Goal: Transaction & Acquisition: Book appointment/travel/reservation

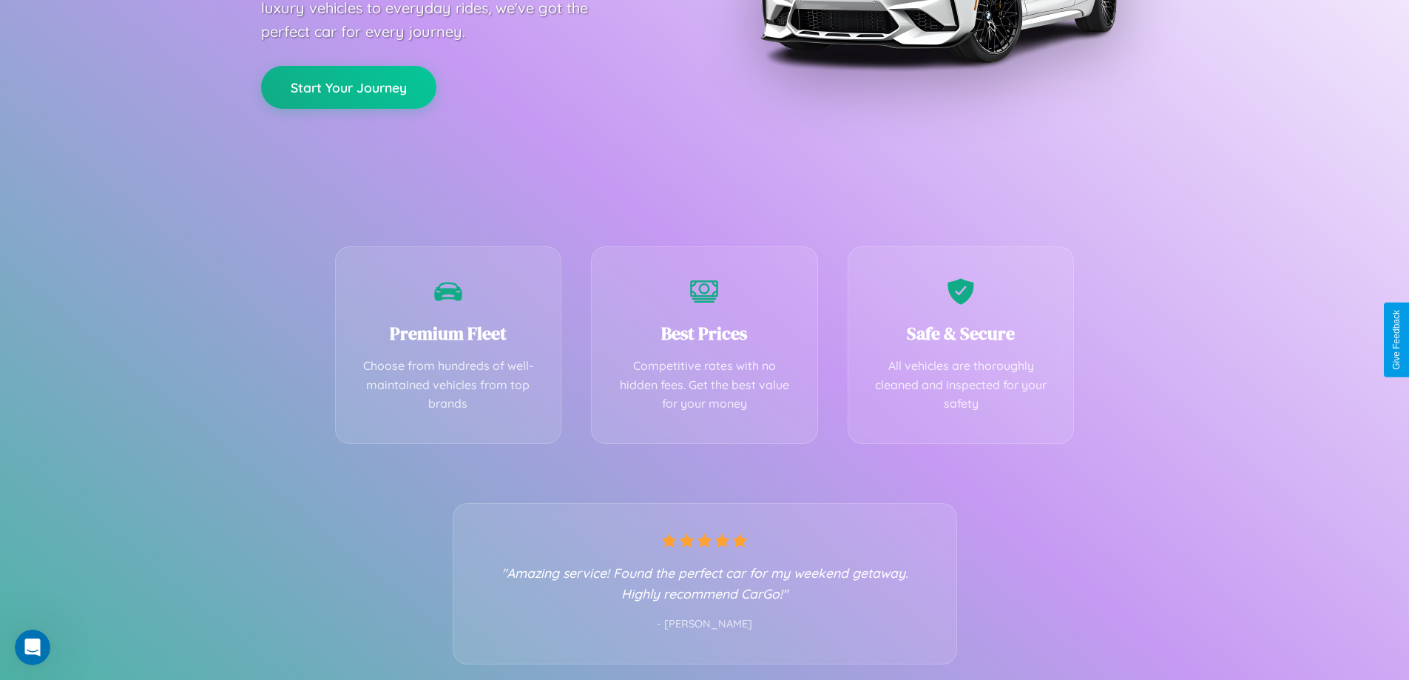
scroll to position [291, 0]
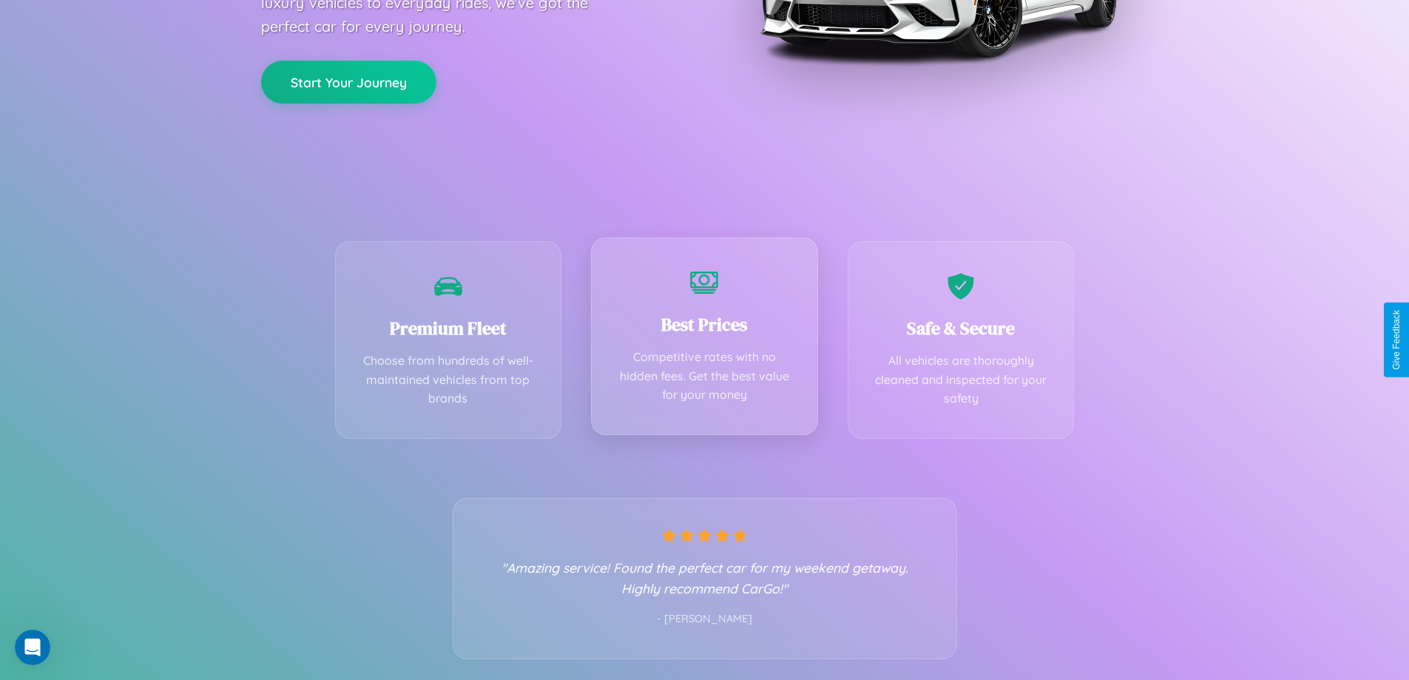
click at [704, 340] on div "Best Prices Competitive rates with no hidden fees. Get the best value for your …" at bounding box center [704, 335] width 227 height 197
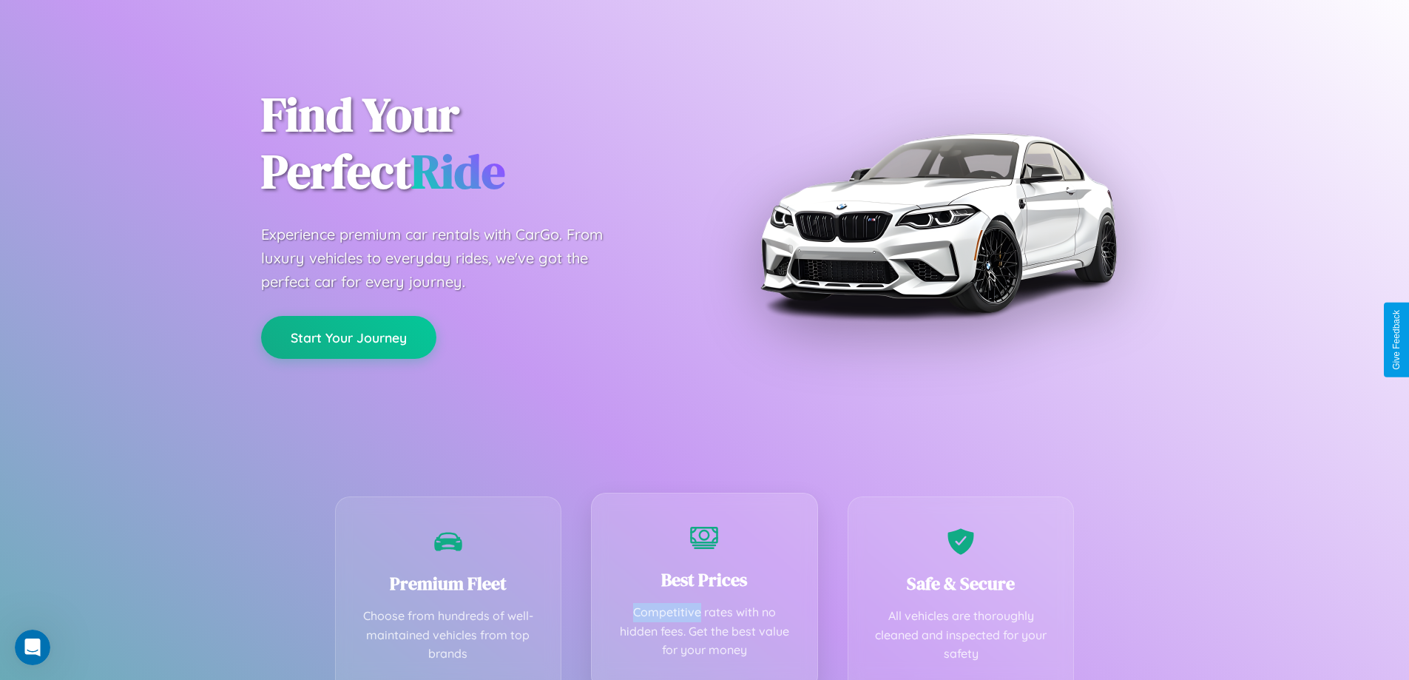
scroll to position [0, 0]
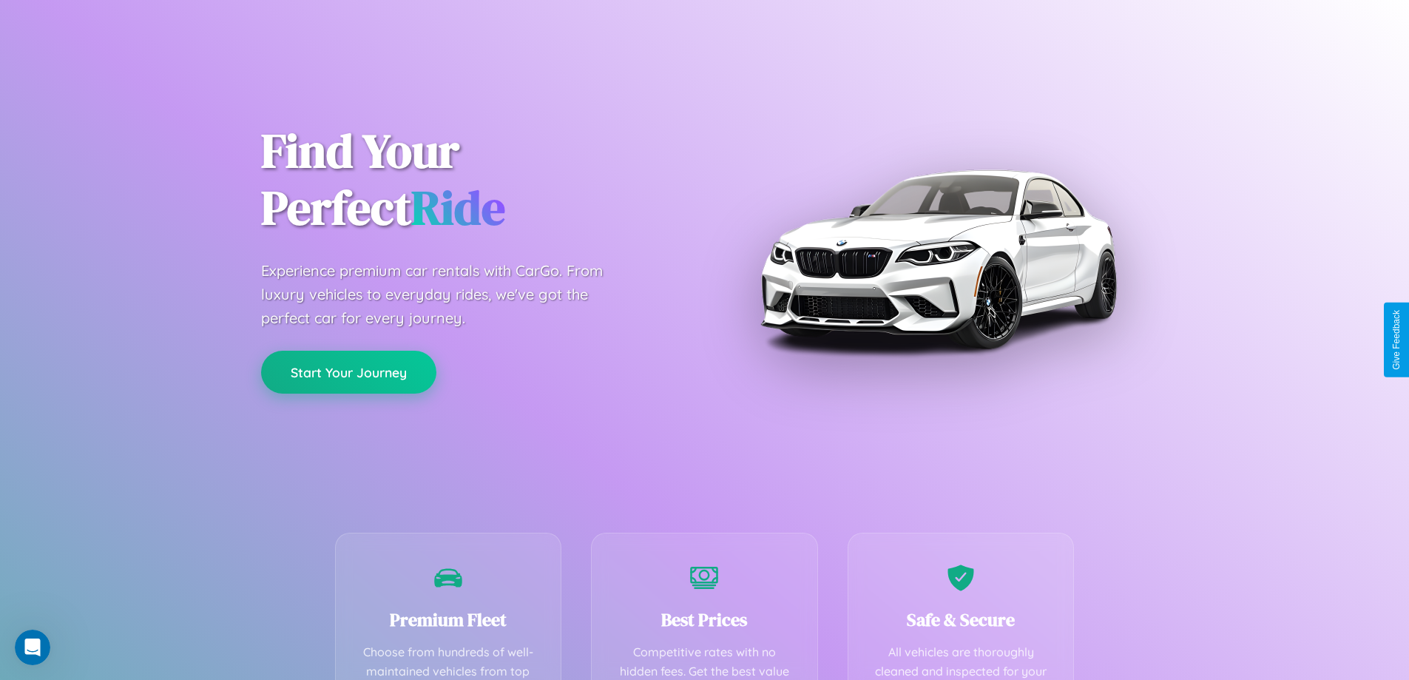
click at [348, 372] on button "Start Your Journey" at bounding box center [348, 372] width 175 height 43
click at [348, 371] on button "Start Your Journey" at bounding box center [348, 372] width 175 height 43
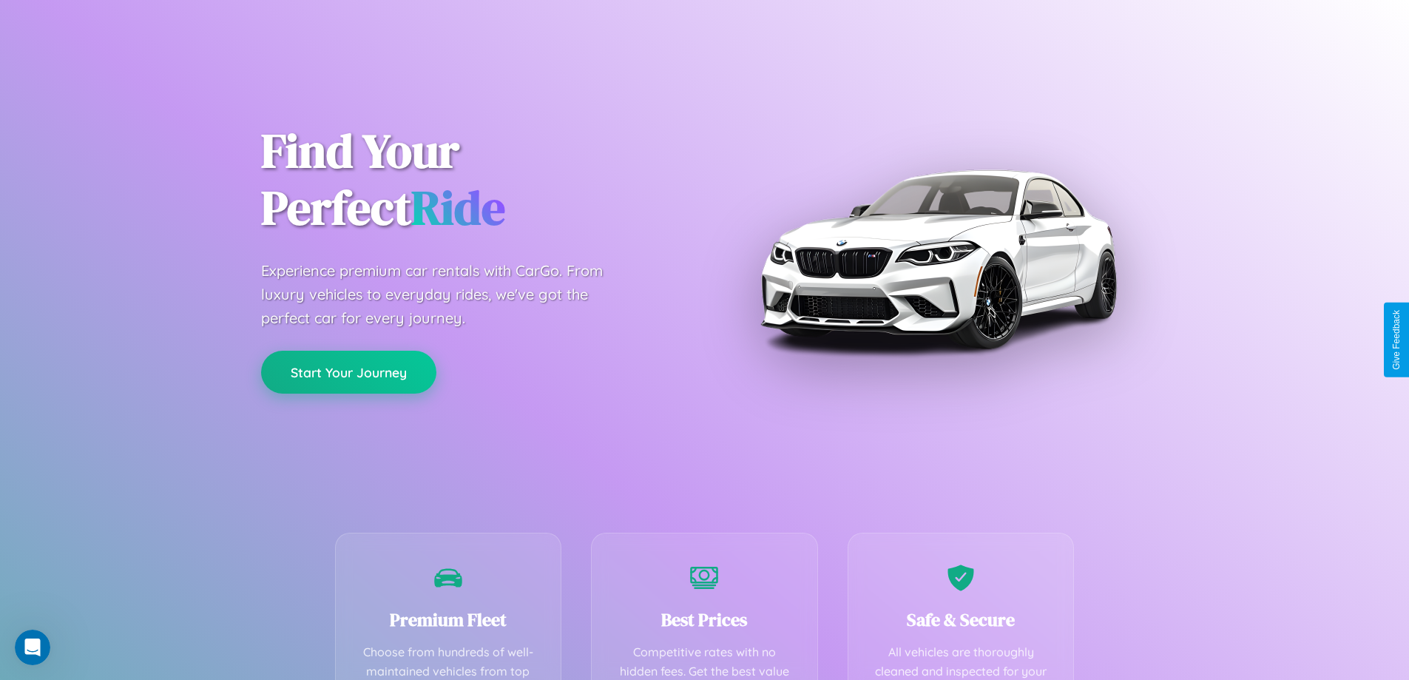
click at [348, 371] on button "Start Your Journey" at bounding box center [348, 372] width 175 height 43
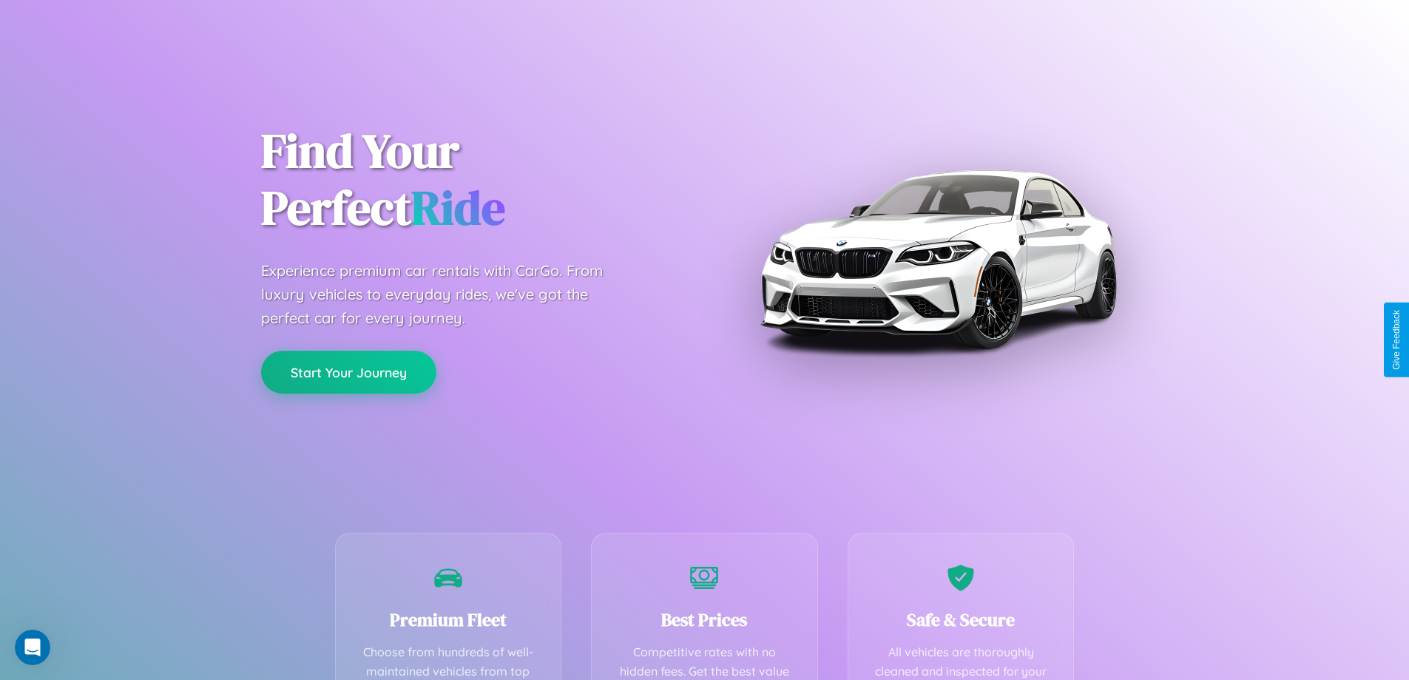
click at [348, 371] on button "Start Your Journey" at bounding box center [348, 372] width 175 height 43
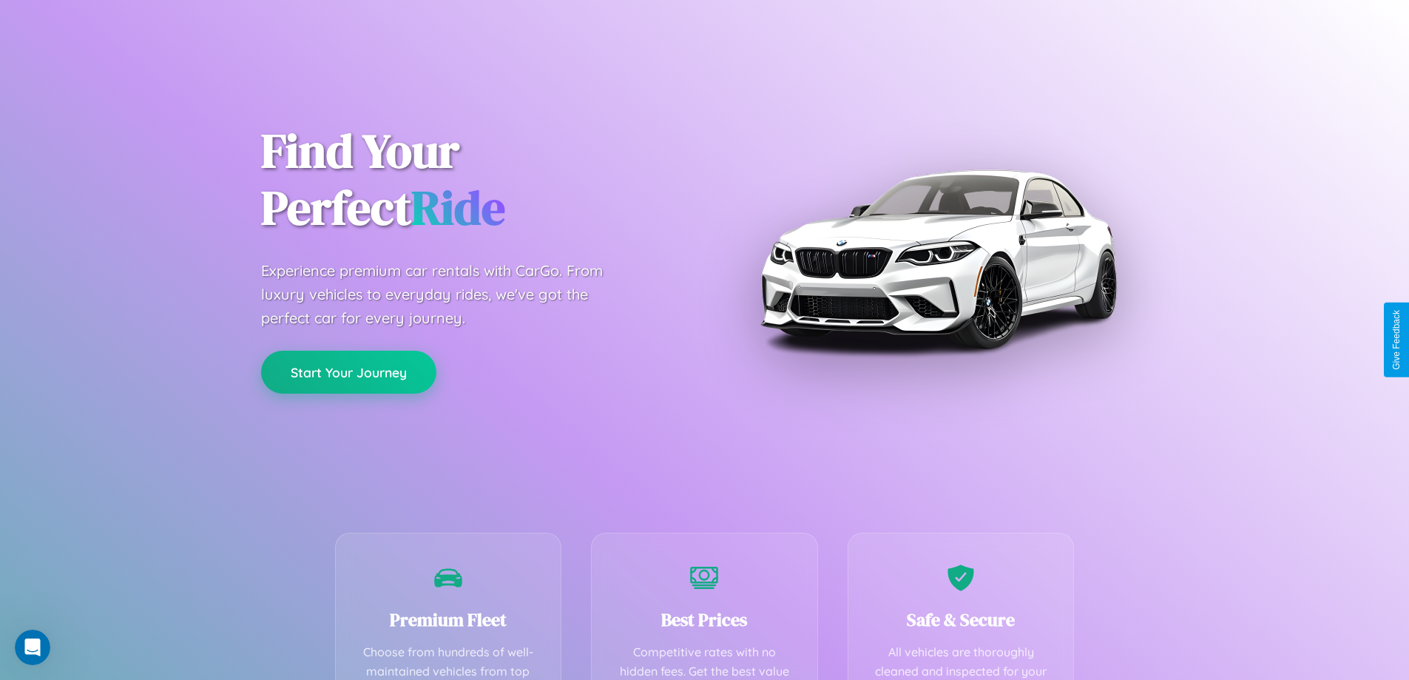
click at [348, 371] on button "Start Your Journey" at bounding box center [348, 372] width 175 height 43
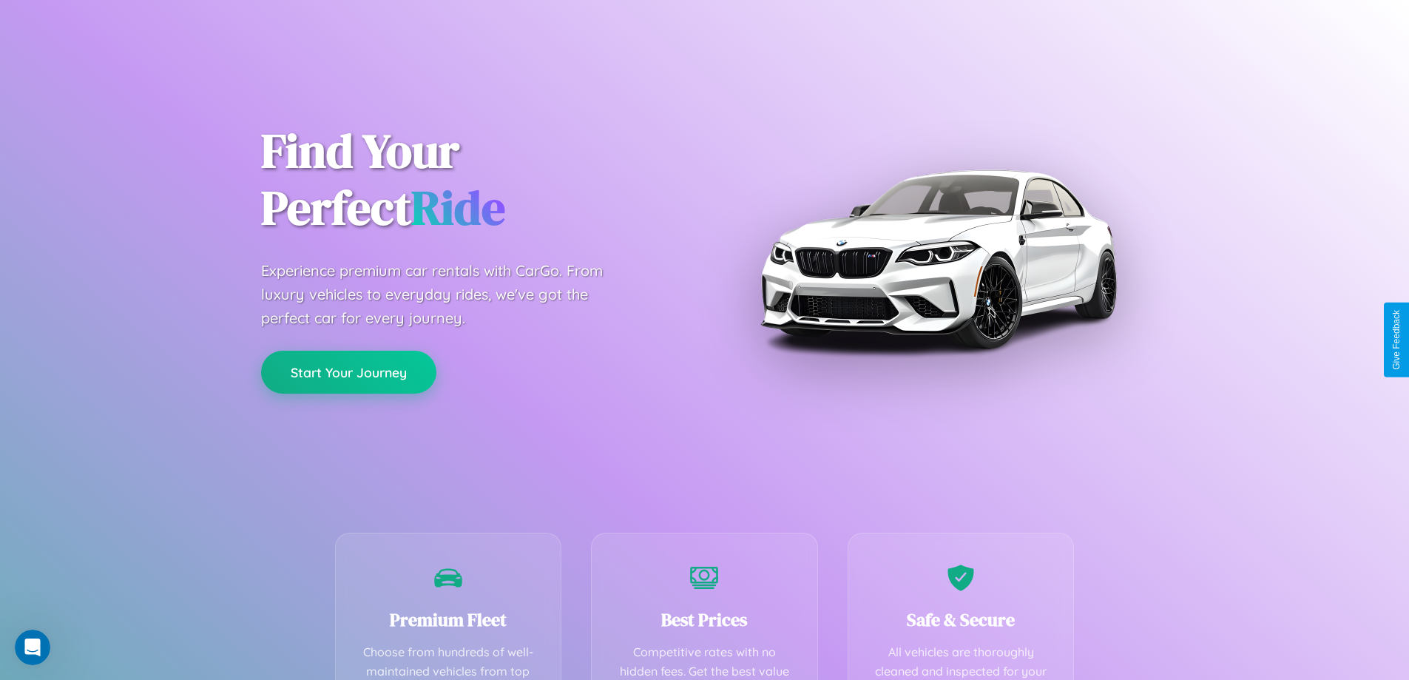
click at [348, 371] on button "Start Your Journey" at bounding box center [348, 372] width 175 height 43
